Goal: Information Seeking & Learning: Find specific fact

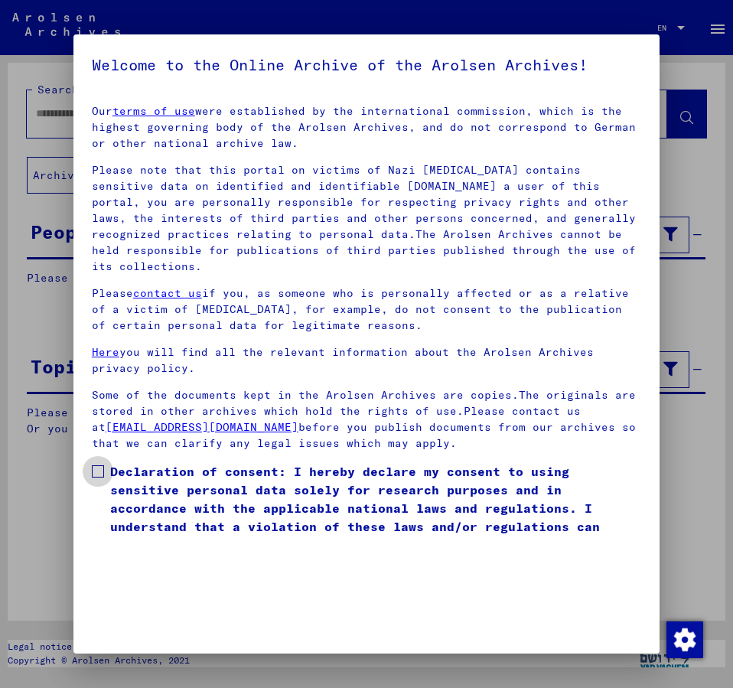
click at [99, 465] on span at bounding box center [98, 471] width 12 height 12
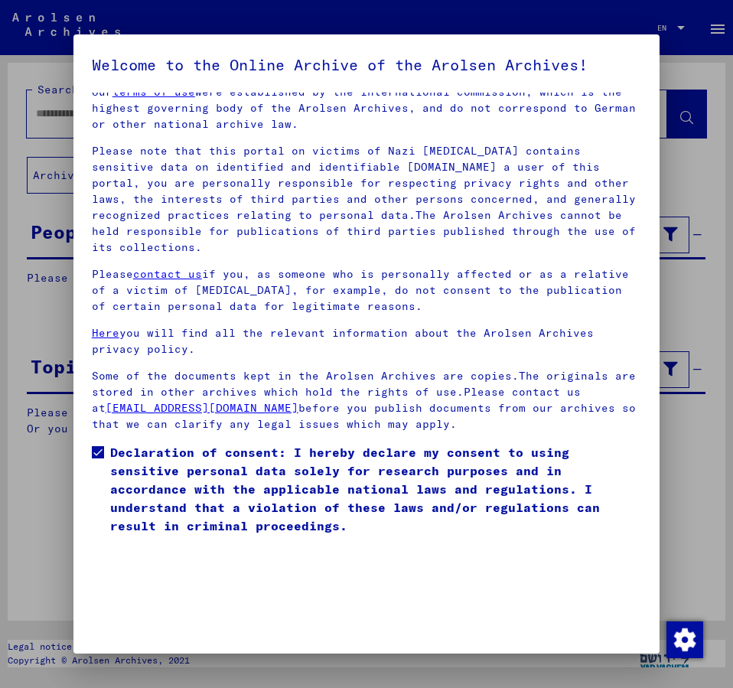
scroll to position [43, 0]
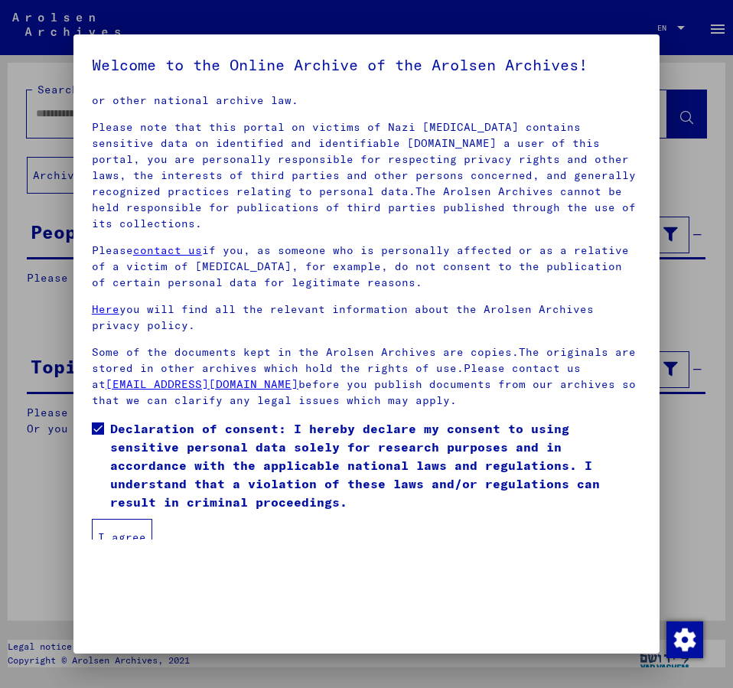
click at [116, 524] on button "I agree" at bounding box center [122, 537] width 60 height 37
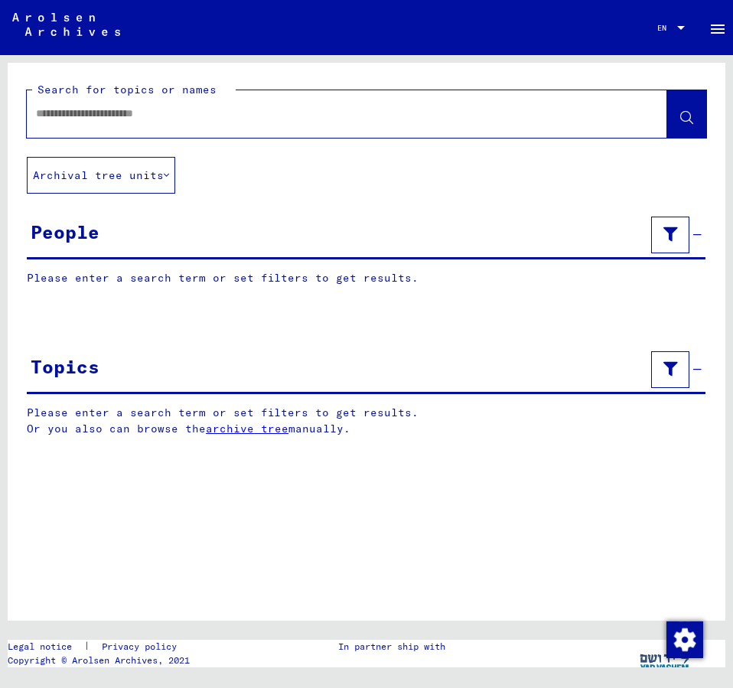
click at [74, 112] on input "text" at bounding box center [333, 114] width 594 height 16
type input "**********"
click at [676, 120] on button at bounding box center [686, 113] width 39 height 47
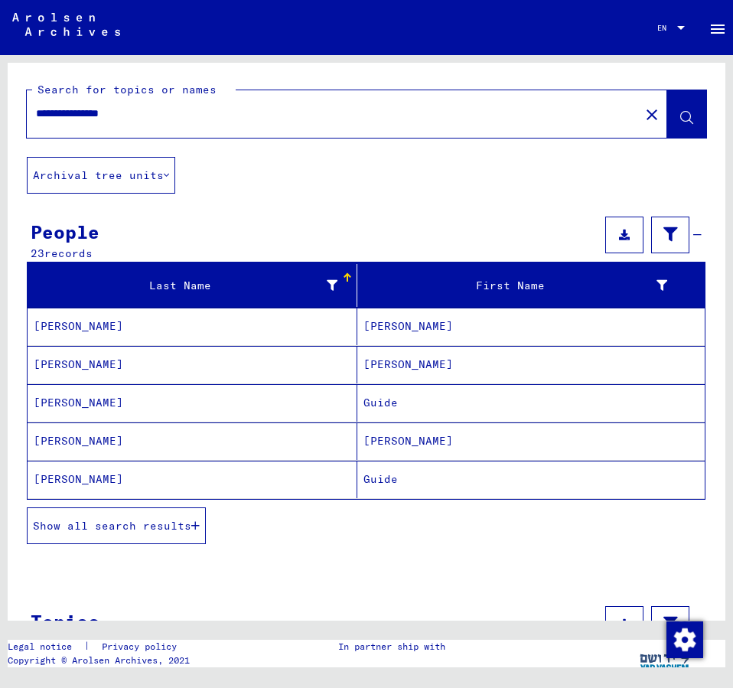
click at [134, 529] on span "Show all search results" at bounding box center [112, 526] width 158 height 14
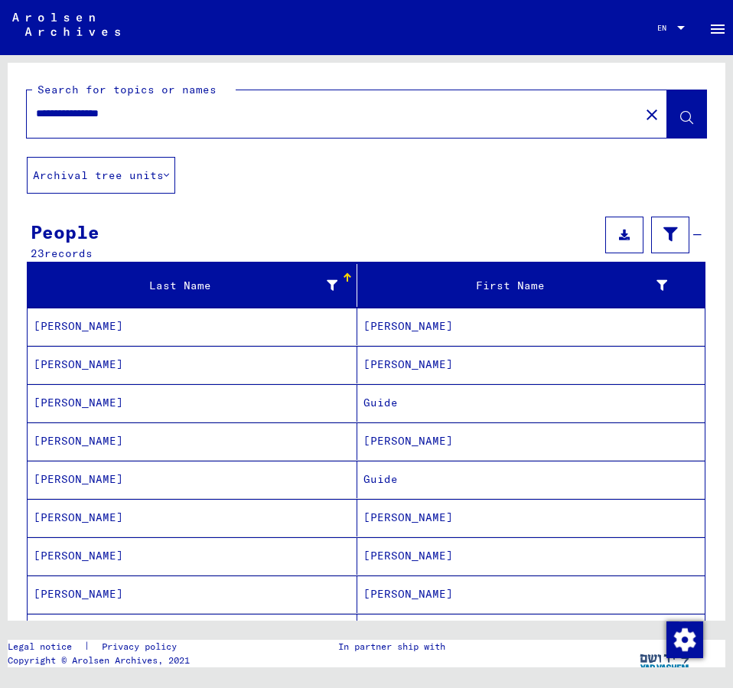
click at [377, 548] on mat-cell "[PERSON_NAME]" at bounding box center [530, 555] width 347 height 37
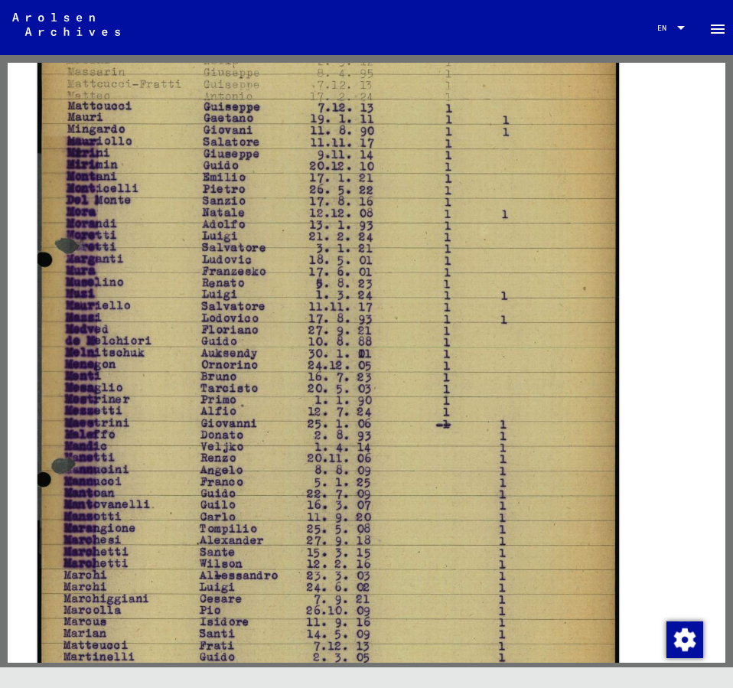
scroll to position [496, 0]
